Goal: Information Seeking & Learning: Learn about a topic

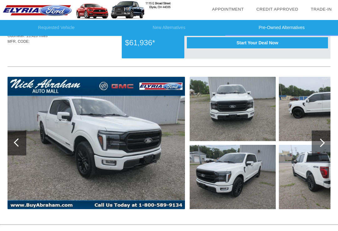
scroll to position [1073, 0]
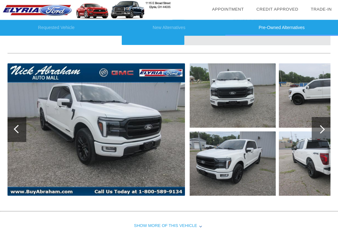
click at [322, 134] on div at bounding box center [320, 130] width 8 height 8
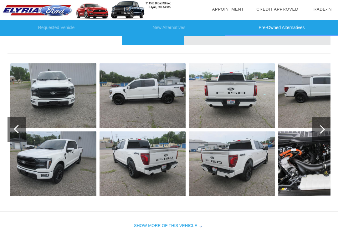
click at [325, 136] on div at bounding box center [320, 129] width 19 height 25
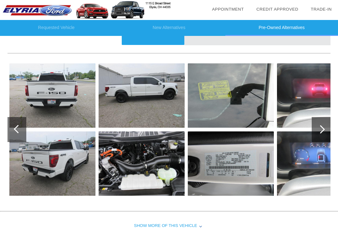
scroll to position [1073, 1]
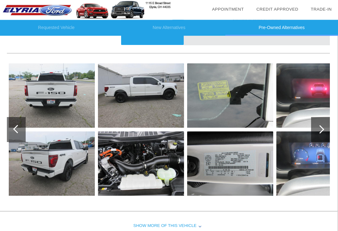
click at [325, 133] on div at bounding box center [320, 130] width 19 height 25
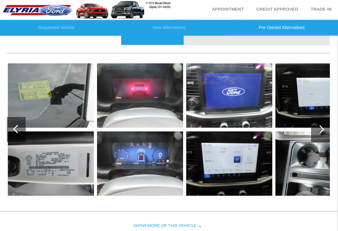
scroll to position [1073, 1]
click at [324, 138] on div at bounding box center [320, 129] width 19 height 25
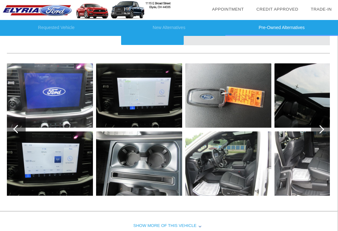
click at [321, 134] on div at bounding box center [319, 129] width 8 height 8
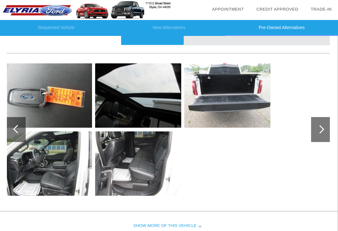
click at [202, 231] on div "Show More of this Vehicle" at bounding box center [168, 226] width 338 height 25
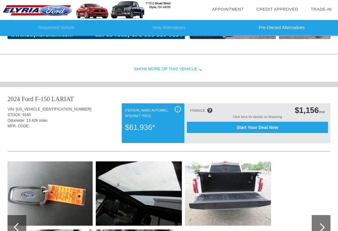
scroll to position [974, 0]
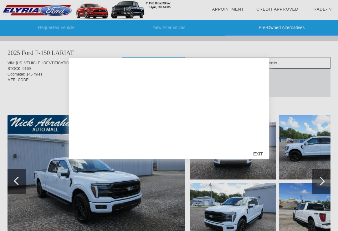
scroll to position [974, 0]
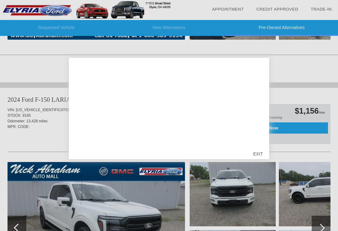
click at [263, 151] on div "EXIT" at bounding box center [258, 154] width 22 height 19
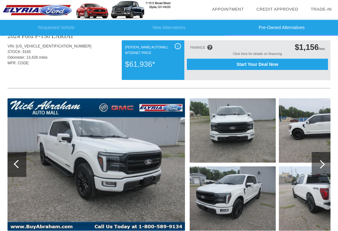
scroll to position [1038, 0]
click at [18, 169] on div at bounding box center [18, 164] width 8 height 8
click at [20, 174] on div at bounding box center [17, 164] width 19 height 25
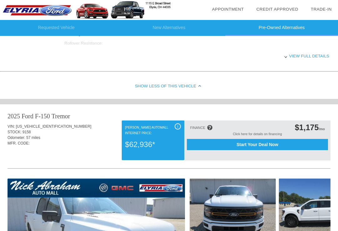
scroll to position [702, 0]
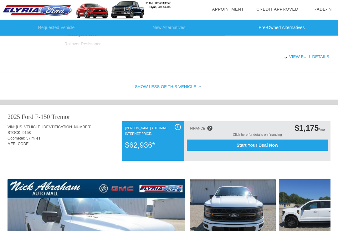
click at [200, 96] on div "Show Less of this Vehicle" at bounding box center [169, 87] width 338 height 25
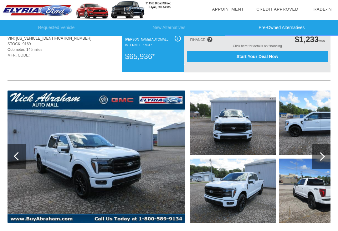
scroll to position [0, 0]
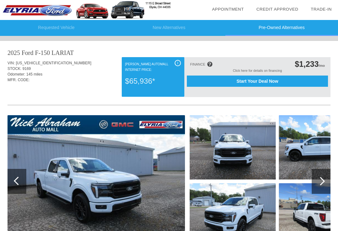
click at [172, 25] on li "New Alternatives" at bounding box center [169, 28] width 113 height 16
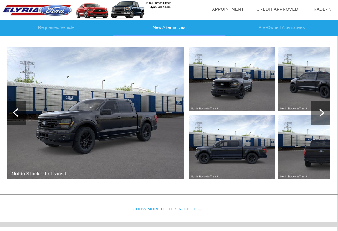
scroll to position [69, 1]
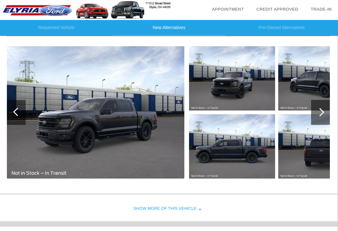
click at [320, 110] on div at bounding box center [319, 112] width 8 height 8
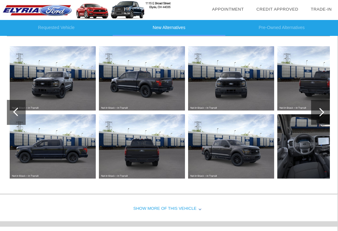
click at [322, 112] on div at bounding box center [319, 112] width 8 height 8
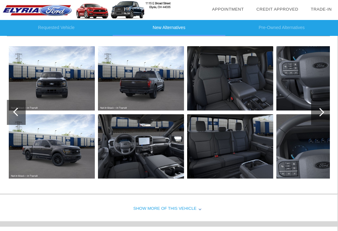
click at [324, 113] on div at bounding box center [320, 112] width 19 height 25
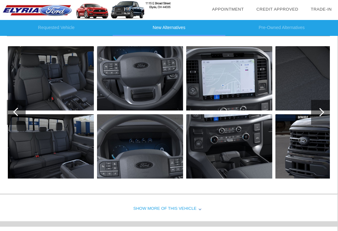
click at [326, 112] on div at bounding box center [320, 112] width 19 height 25
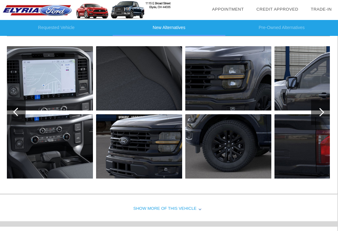
click at [320, 113] on div at bounding box center [319, 112] width 8 height 8
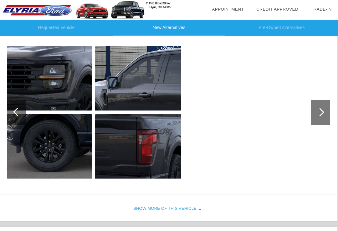
click at [323, 111] on div at bounding box center [320, 112] width 19 height 25
click at [320, 112] on div at bounding box center [319, 112] width 8 height 8
click at [324, 114] on div at bounding box center [320, 112] width 19 height 25
click at [20, 115] on div at bounding box center [16, 112] width 19 height 25
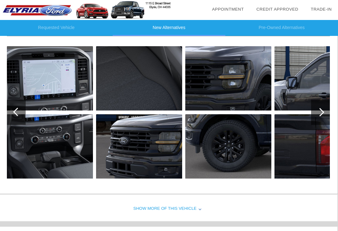
click at [19, 114] on div at bounding box center [16, 112] width 19 height 25
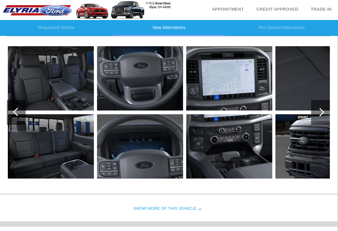
click at [19, 115] on div at bounding box center [16, 112] width 19 height 25
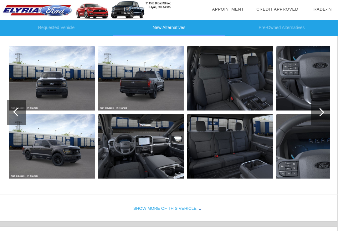
click at [19, 113] on div at bounding box center [17, 112] width 8 height 8
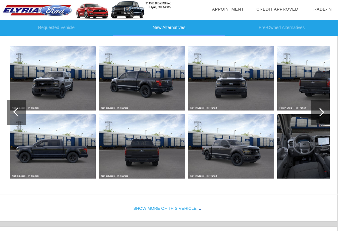
click at [18, 115] on div at bounding box center [17, 112] width 8 height 8
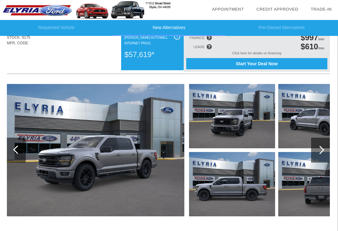
scroll to position [307, 1]
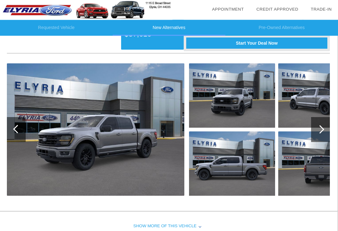
click at [322, 129] on div at bounding box center [319, 130] width 8 height 8
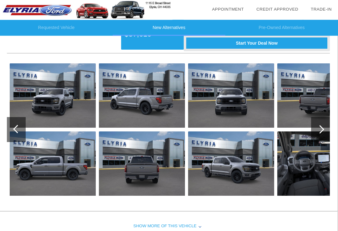
scroll to position [307, 1]
click at [325, 128] on div at bounding box center [320, 129] width 19 height 25
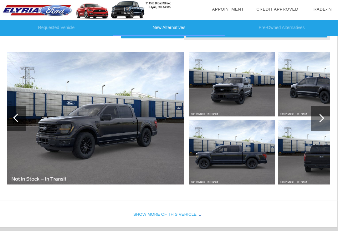
scroll to position [65, 1]
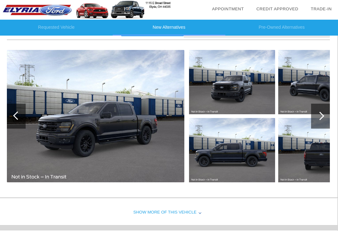
click at [199, 215] on div "Show More of this Vehicle" at bounding box center [168, 213] width 338 height 25
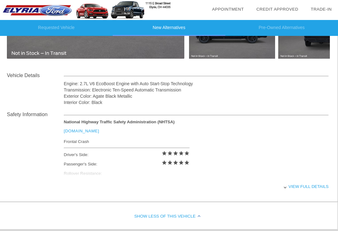
scroll to position [189, 1]
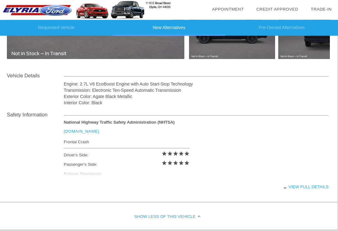
click at [290, 191] on div "View full details" at bounding box center [196, 187] width 264 height 15
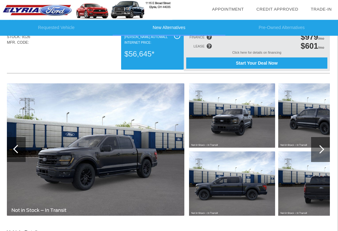
scroll to position [54, 1]
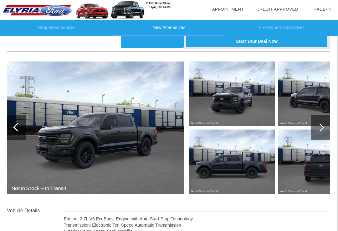
click at [322, 135] on div at bounding box center [320, 127] width 19 height 25
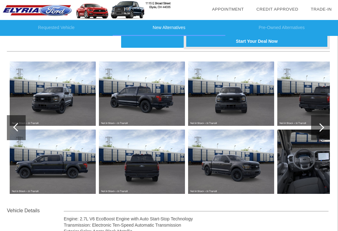
click at [321, 130] on div at bounding box center [319, 127] width 8 height 8
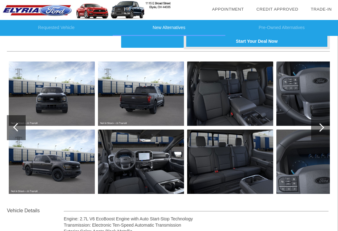
click at [326, 127] on div at bounding box center [320, 127] width 19 height 25
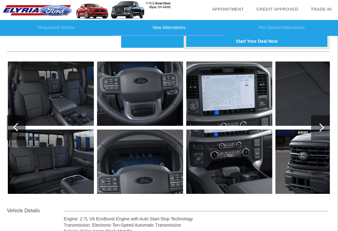
click at [318, 131] on div at bounding box center [320, 127] width 19 height 25
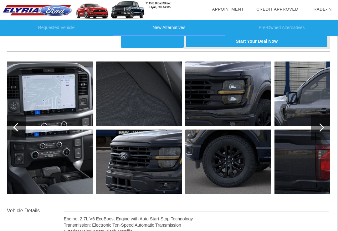
click at [322, 129] on div at bounding box center [319, 127] width 8 height 8
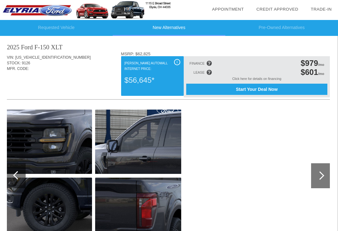
scroll to position [6, 1]
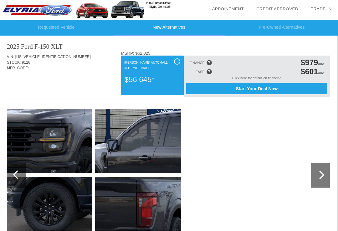
click at [68, 28] on li "Requested Vehicle" at bounding box center [56, 28] width 113 height 16
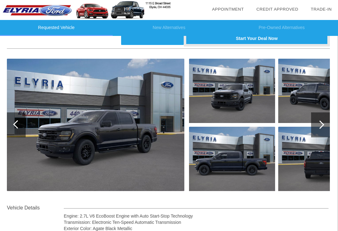
scroll to position [56, 1]
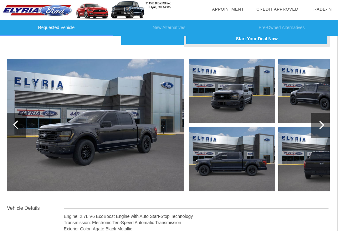
click at [322, 125] on div at bounding box center [319, 125] width 8 height 8
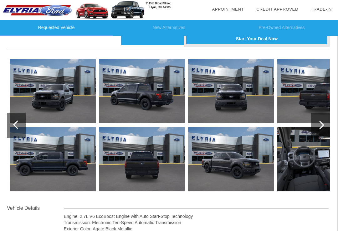
click at [321, 127] on div at bounding box center [319, 125] width 8 height 8
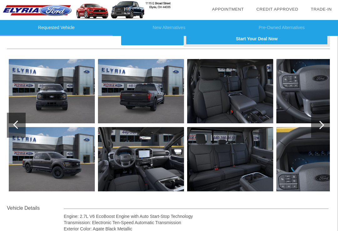
click at [323, 129] on div at bounding box center [320, 125] width 19 height 25
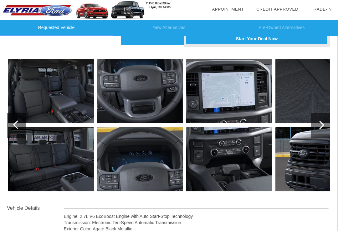
click at [324, 129] on div at bounding box center [320, 125] width 19 height 25
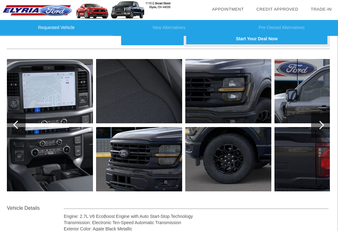
click at [19, 127] on div at bounding box center [17, 125] width 8 height 8
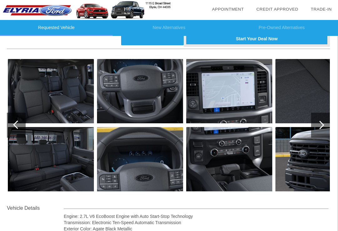
click at [20, 119] on div at bounding box center [16, 125] width 19 height 25
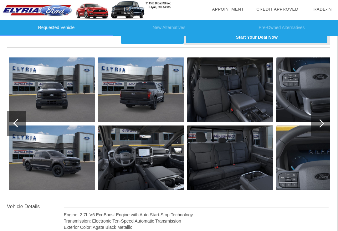
scroll to position [58, 1]
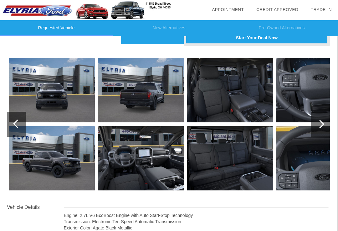
click at [320, 128] on div at bounding box center [319, 124] width 8 height 8
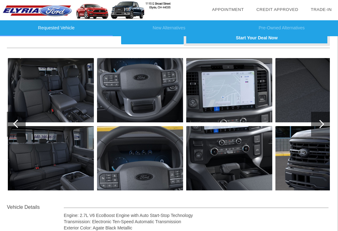
scroll to position [57, 1]
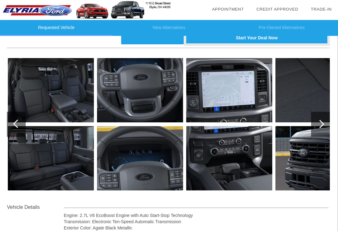
click at [322, 124] on div at bounding box center [319, 124] width 8 height 8
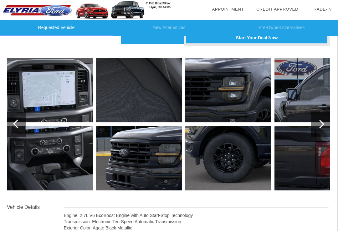
click at [324, 125] on div at bounding box center [320, 124] width 19 height 25
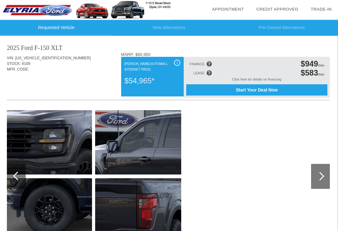
scroll to position [0, 1]
